Goal: Transaction & Acquisition: Subscribe to service/newsletter

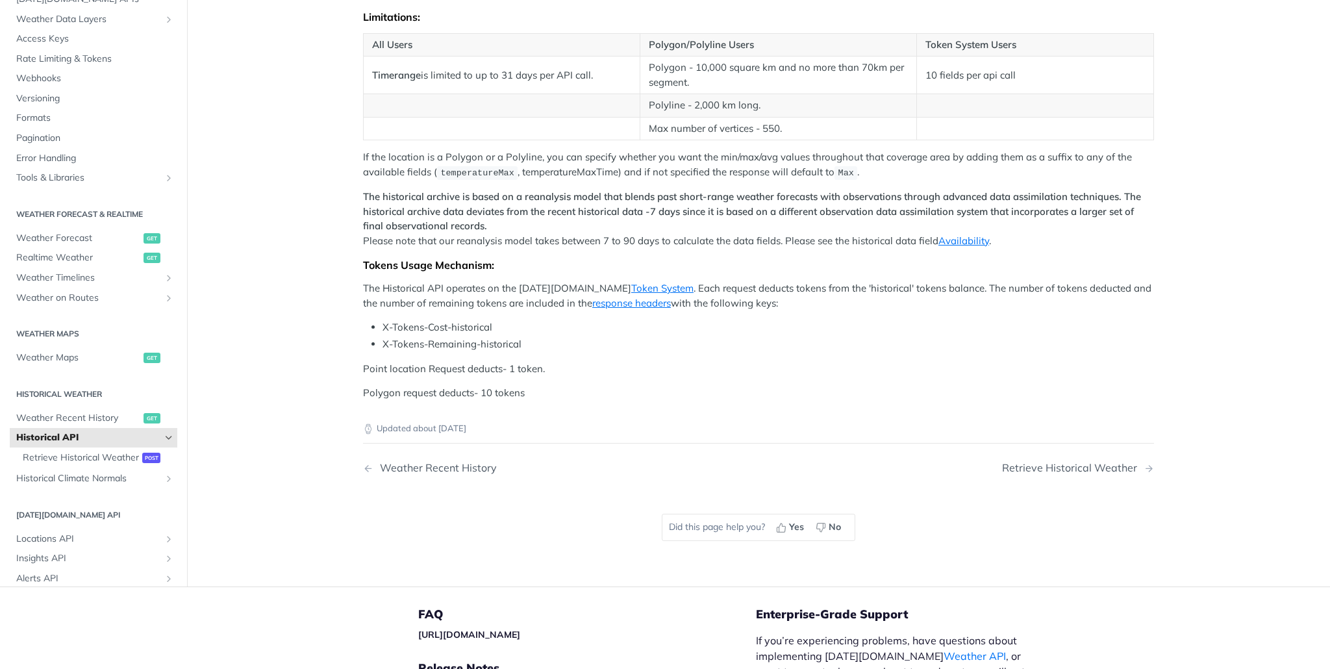
scroll to position [539, 0]
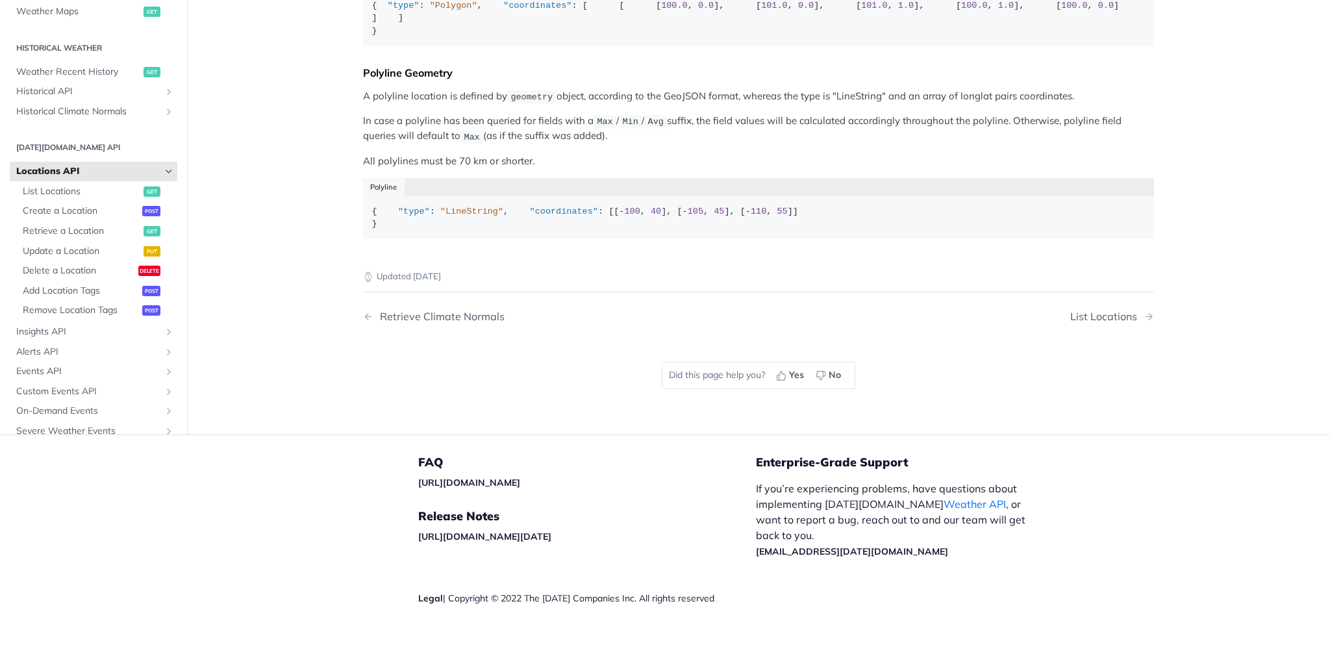
scroll to position [680, 0]
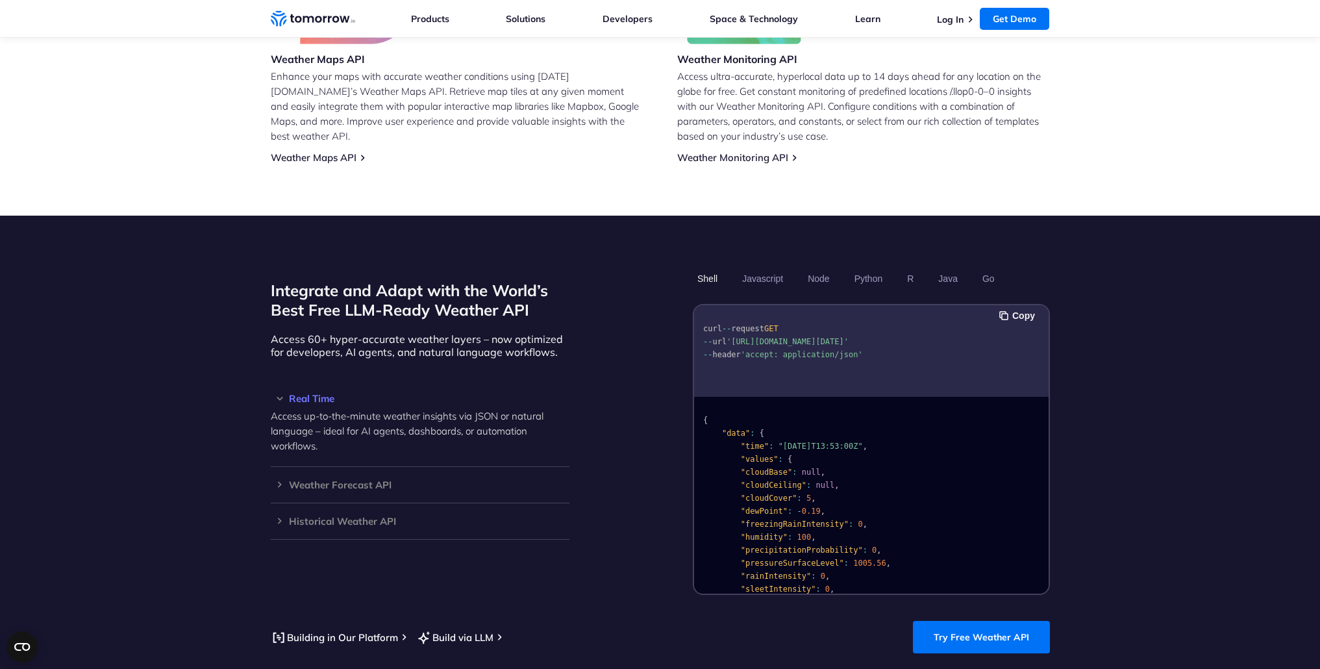
scroll to position [919, 0]
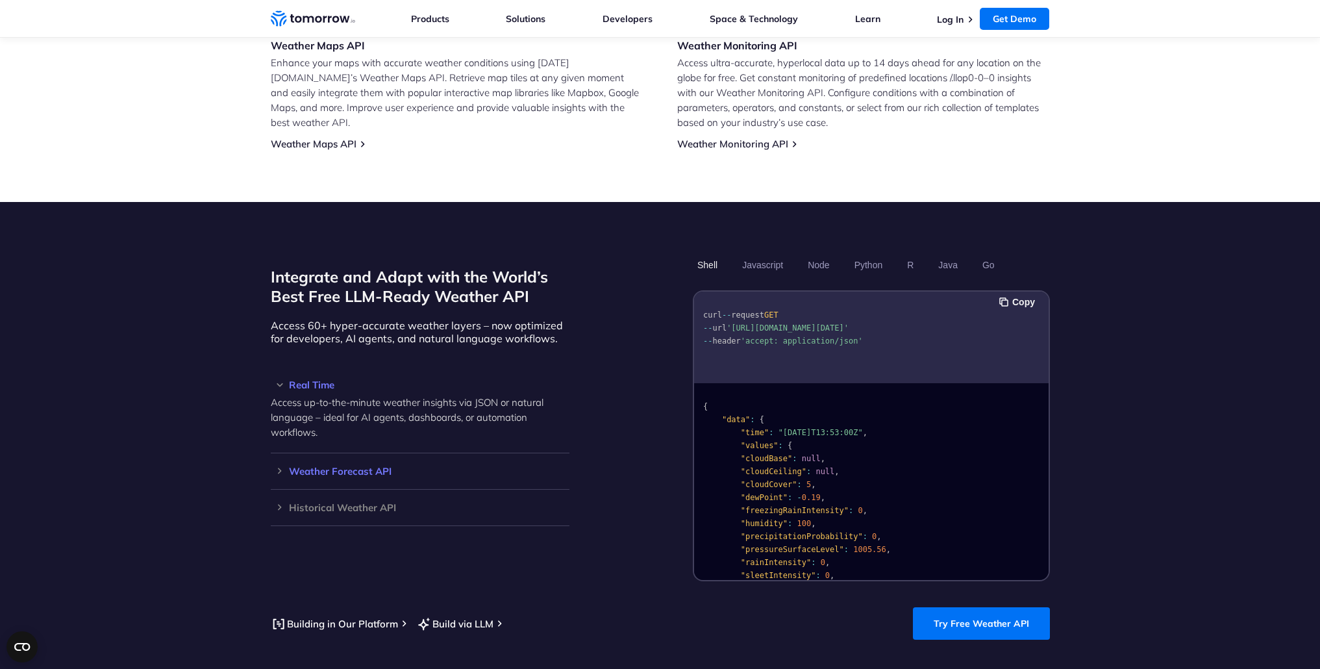
click at [326, 466] on h3 "Weather Forecast API" at bounding box center [420, 471] width 299 height 10
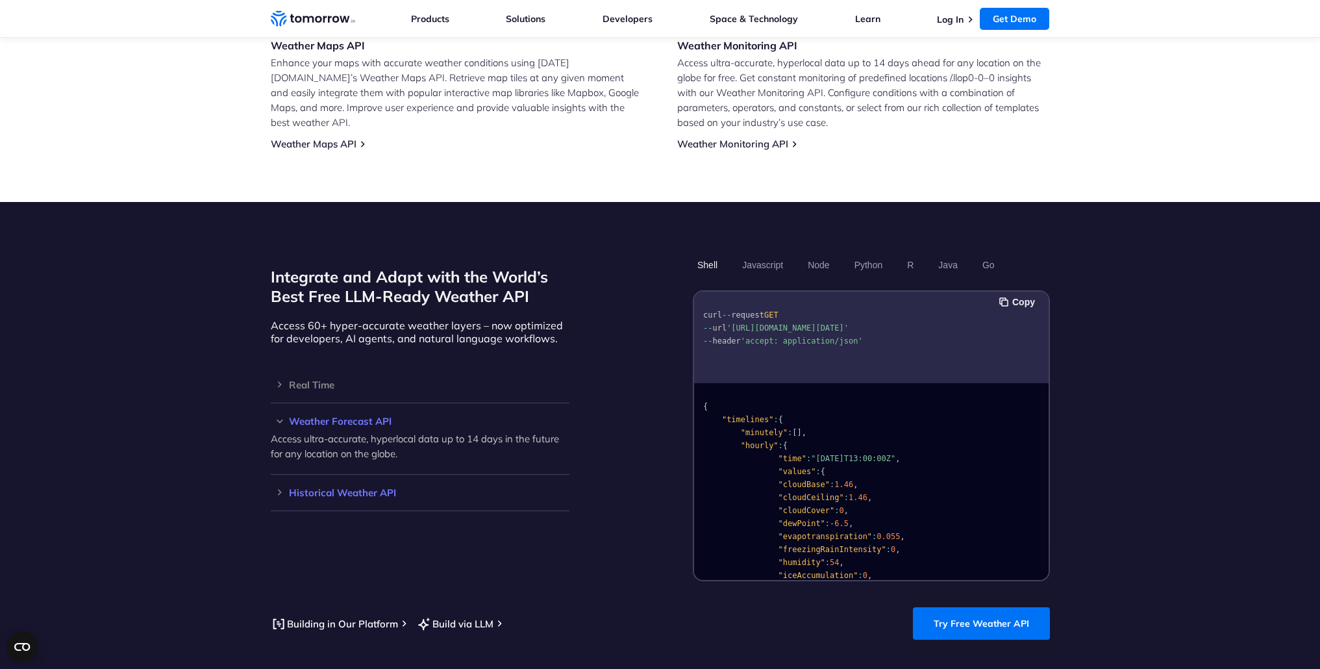
click at [358, 488] on h3 "Historical Weather API" at bounding box center [420, 493] width 299 height 10
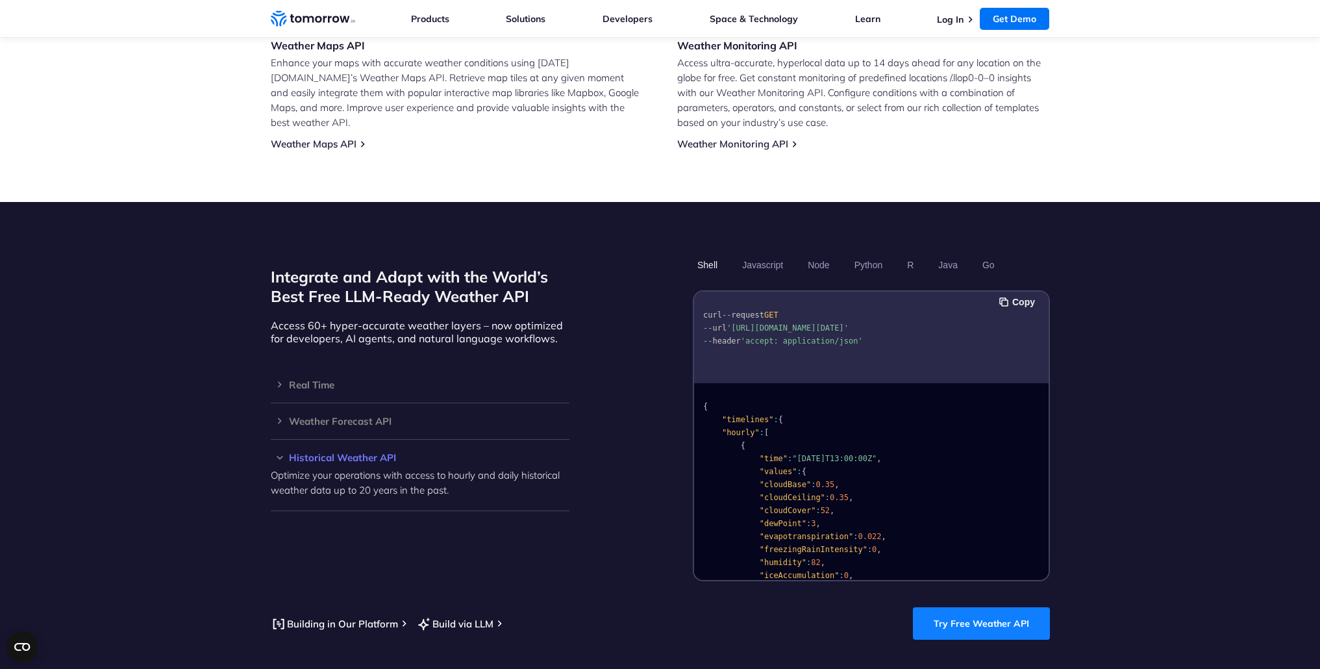
click at [1023, 607] on link "Try Free Weather API" at bounding box center [981, 623] width 137 height 32
